Goal: Task Accomplishment & Management: Use online tool/utility

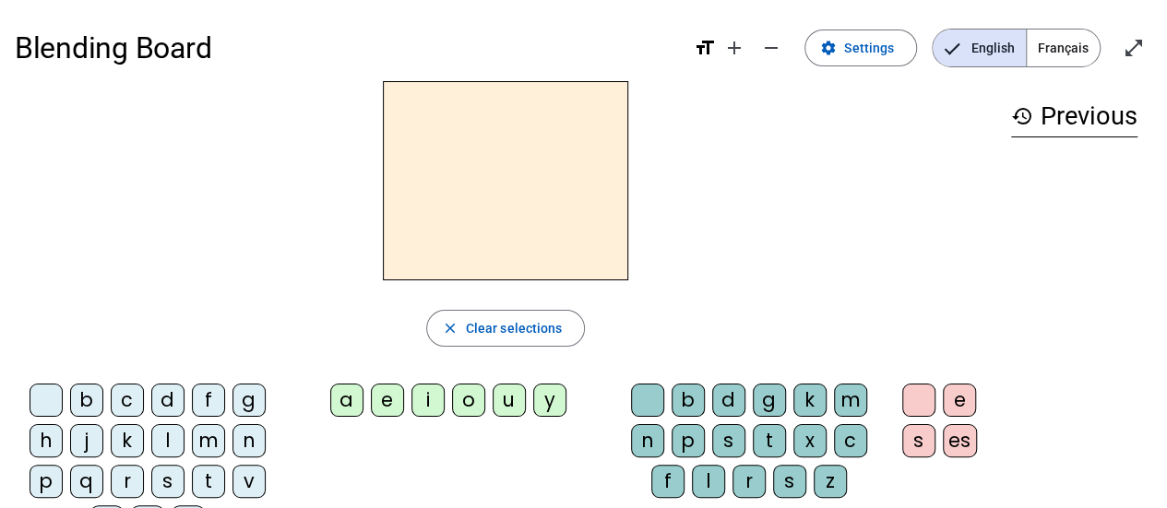
scroll to position [1, 0]
click at [875, 49] on span "Settings" at bounding box center [869, 47] width 50 height 22
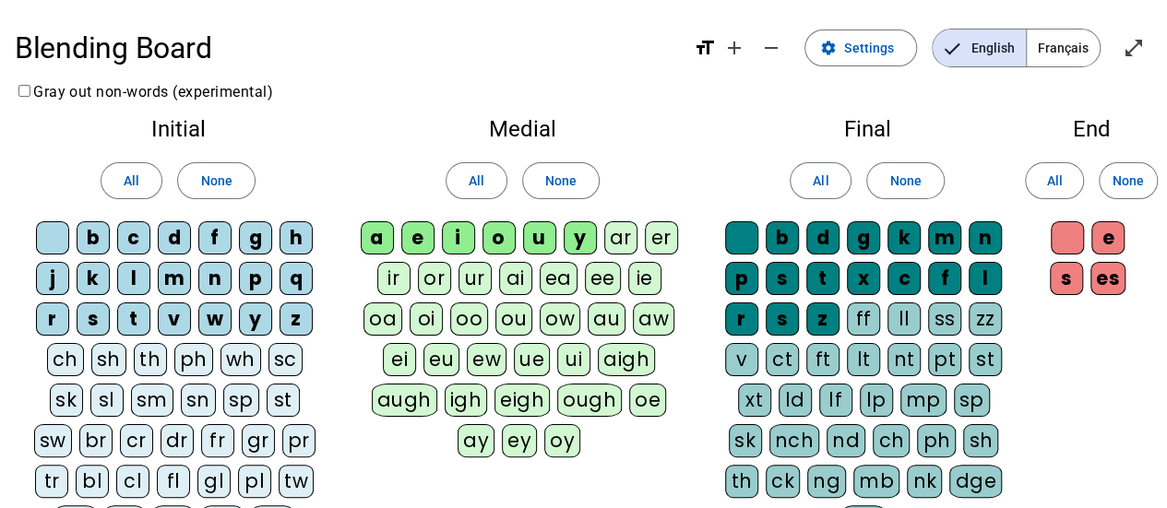
click at [706, 49] on mat-icon "format_size" at bounding box center [705, 48] width 22 height 22
click at [873, 51] on span "Settings" at bounding box center [869, 48] width 50 height 22
click at [1057, 48] on span "Français" at bounding box center [1063, 48] width 73 height 37
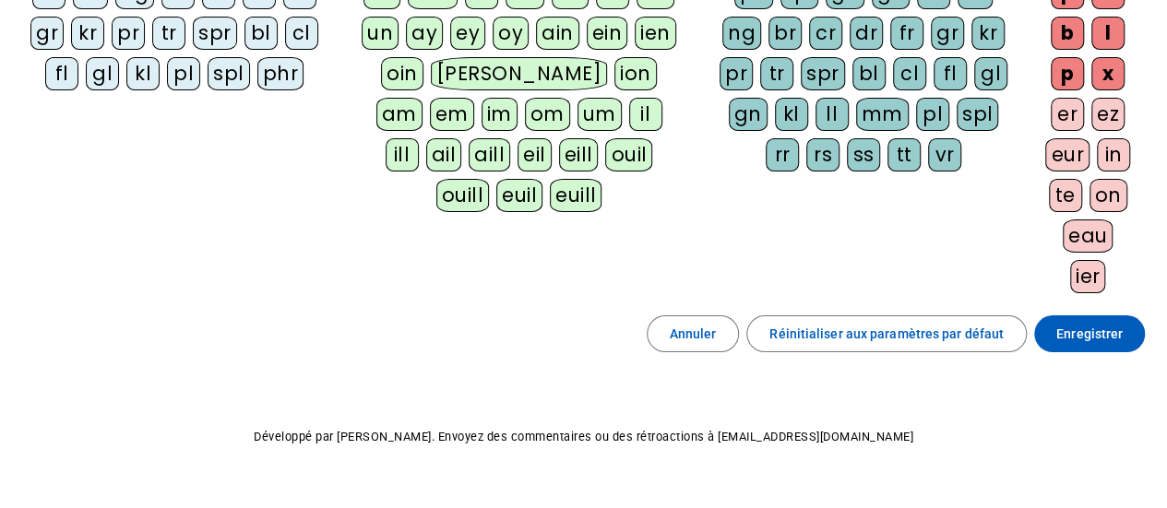
scroll to position [409, 0]
click at [1084, 323] on span "Enregistrer" at bounding box center [1089, 333] width 66 height 22
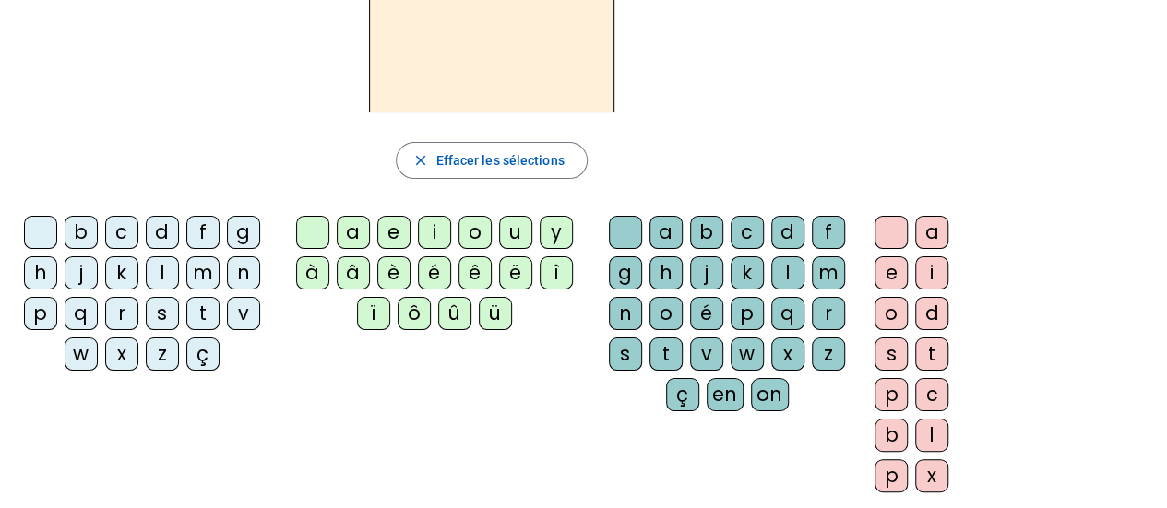
scroll to position [168, 0]
click at [1015, 261] on div "history Précédents" at bounding box center [1061, 195] width 184 height 565
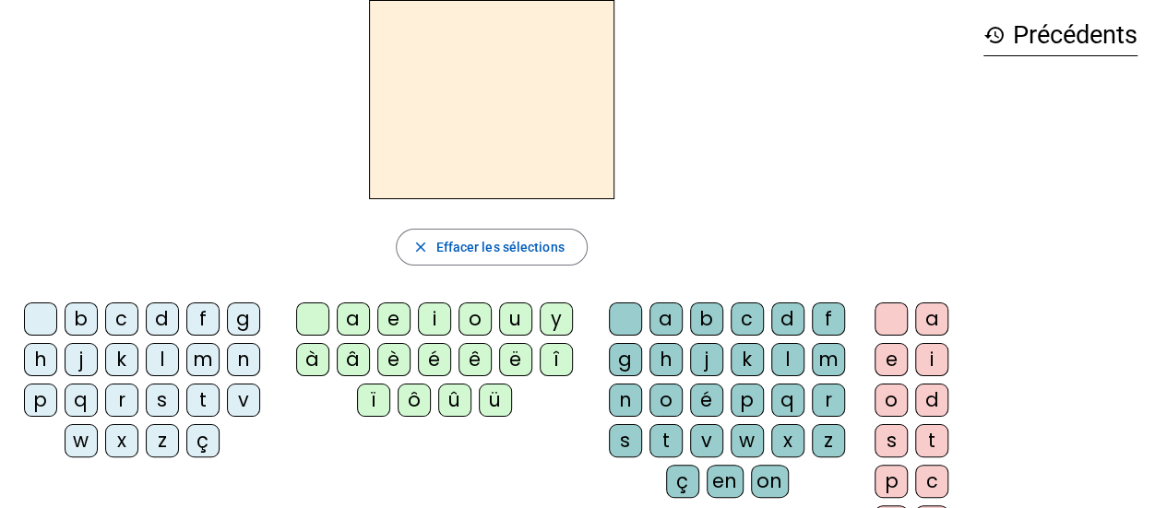
scroll to position [80, 0]
click at [43, 358] on div "h" at bounding box center [40, 360] width 33 height 33
click at [353, 320] on div "a" at bounding box center [353, 319] width 33 height 33
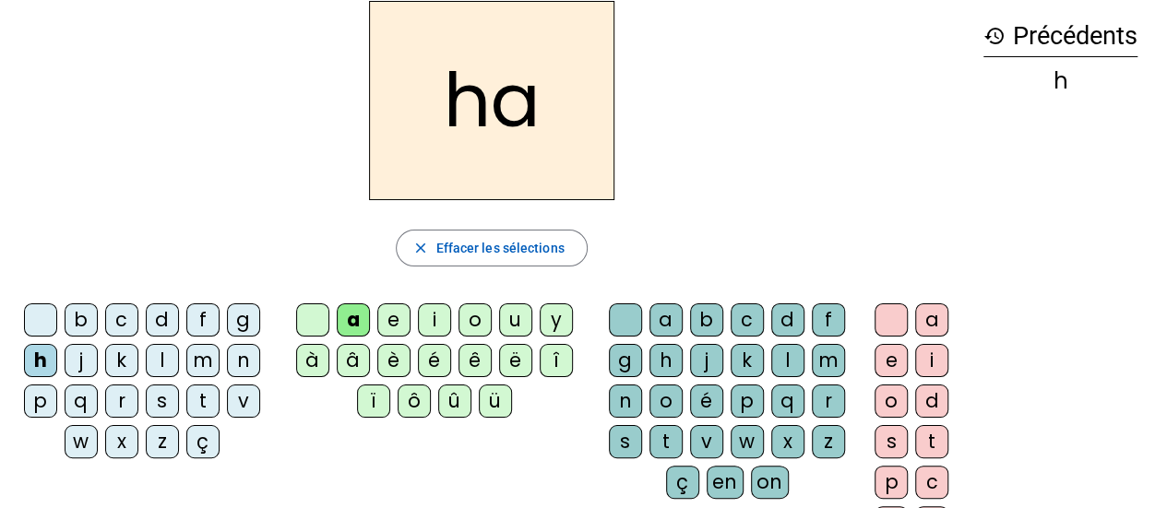
click at [674, 445] on div "t" at bounding box center [665, 441] width 33 height 33
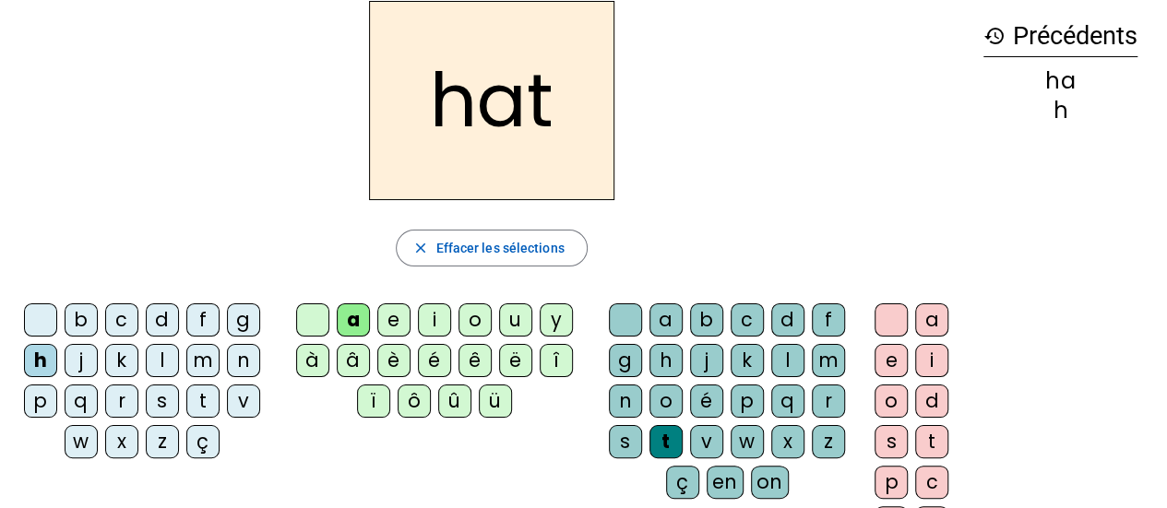
click at [888, 366] on div "e" at bounding box center [890, 360] width 33 height 33
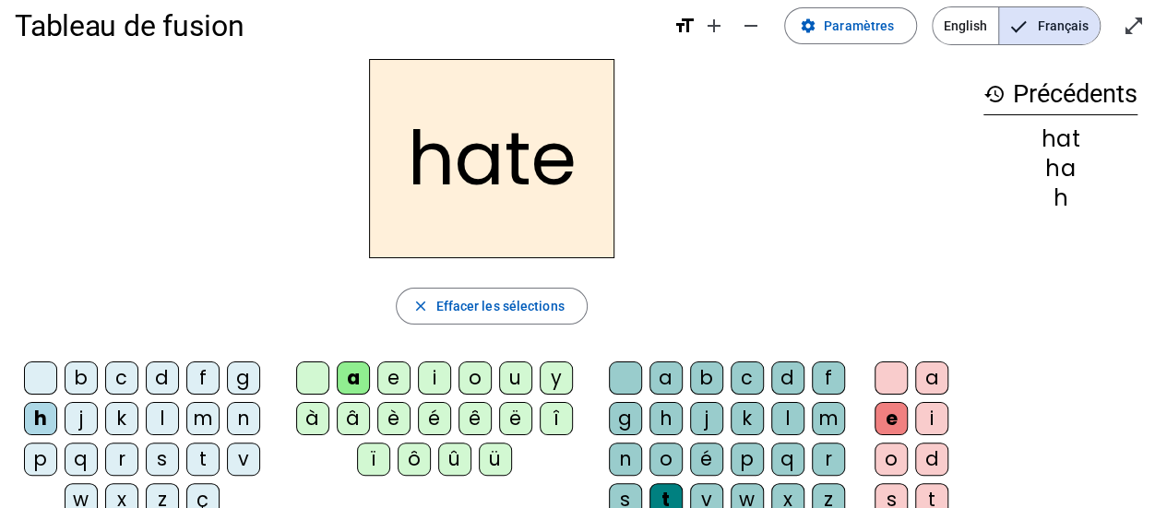
scroll to position [21, 0]
click at [884, 134] on div "hate" at bounding box center [492, 159] width 954 height 199
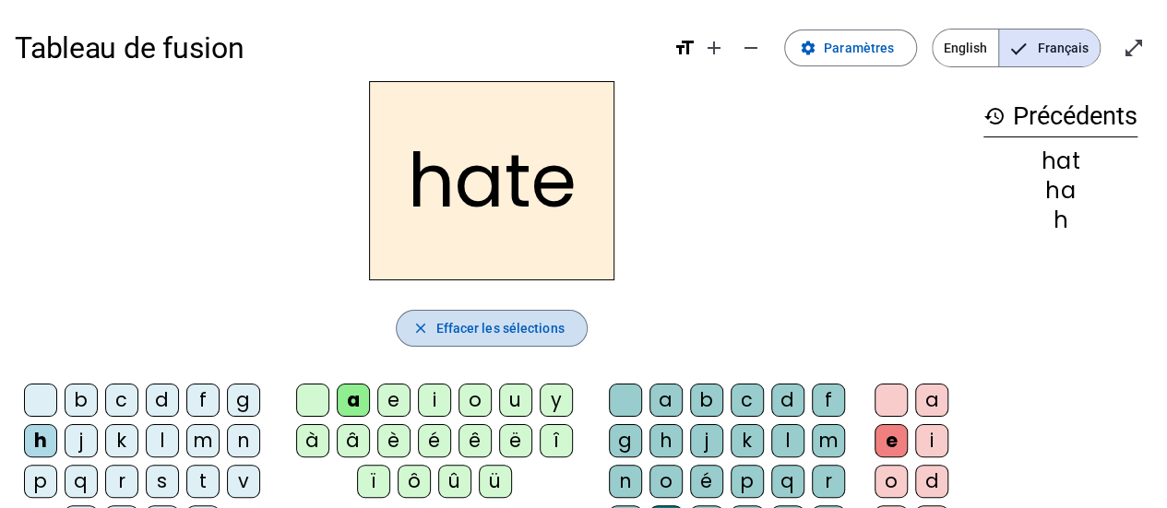
click at [447, 322] on span "Effacer les sélections" at bounding box center [499, 328] width 128 height 22
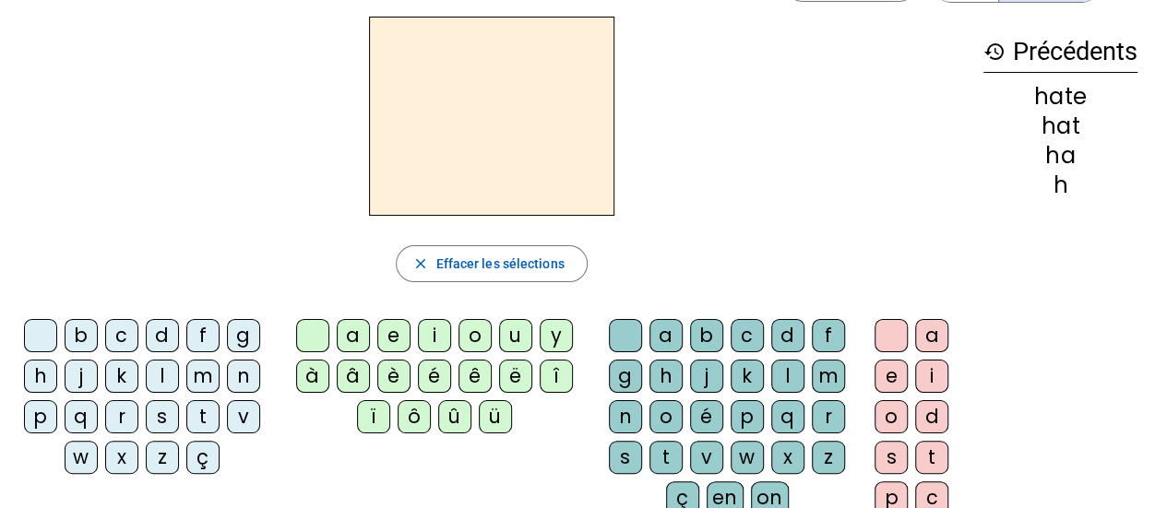
scroll to position [66, 0]
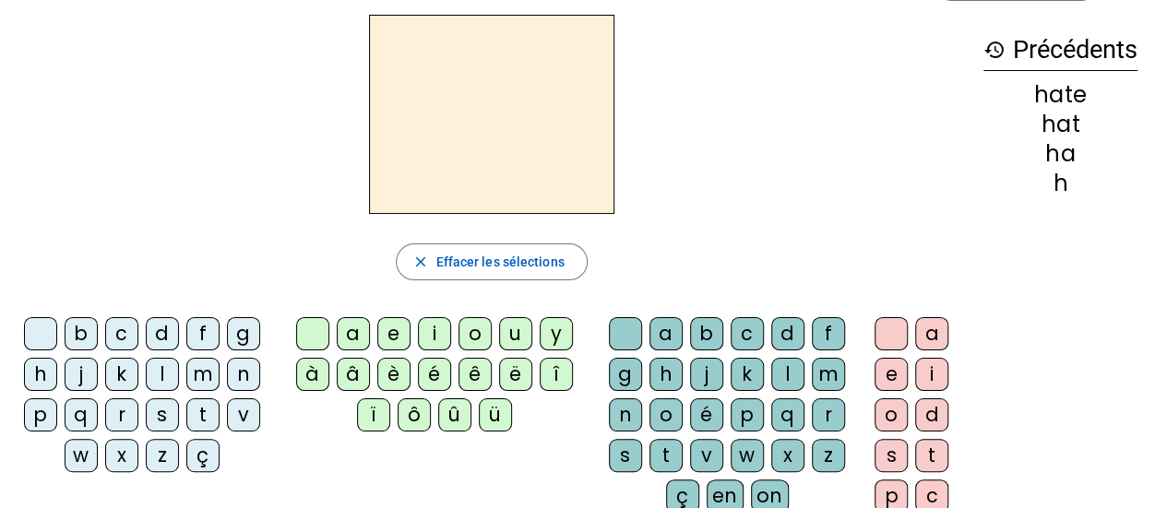
click at [160, 412] on div "s" at bounding box center [162, 414] width 33 height 33
click at [168, 371] on div "l" at bounding box center [162, 374] width 33 height 33
click at [166, 414] on div "s" at bounding box center [162, 414] width 33 height 33
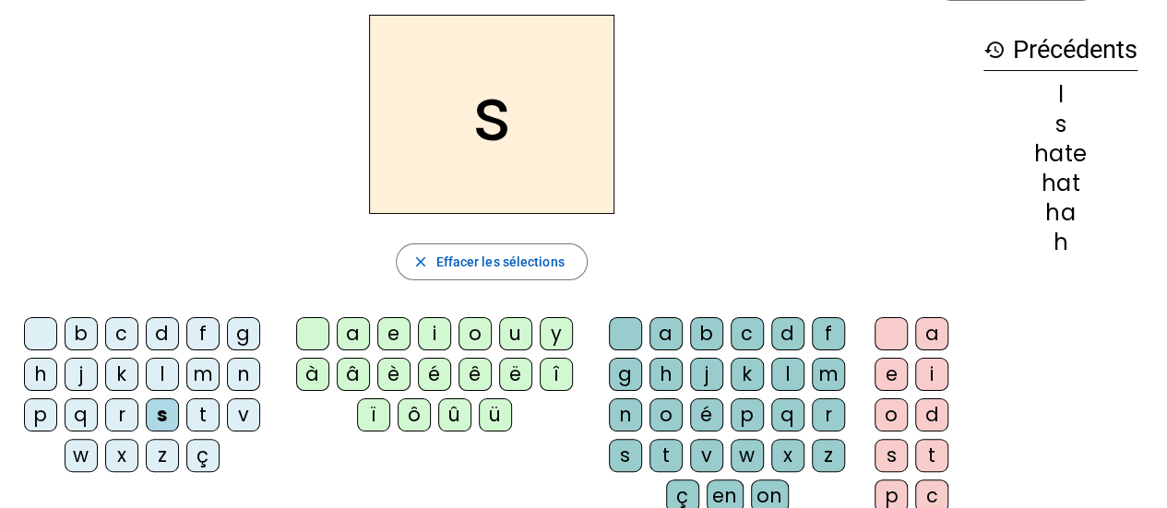
scroll to position [0, 0]
